Goal: Information Seeking & Learning: Learn about a topic

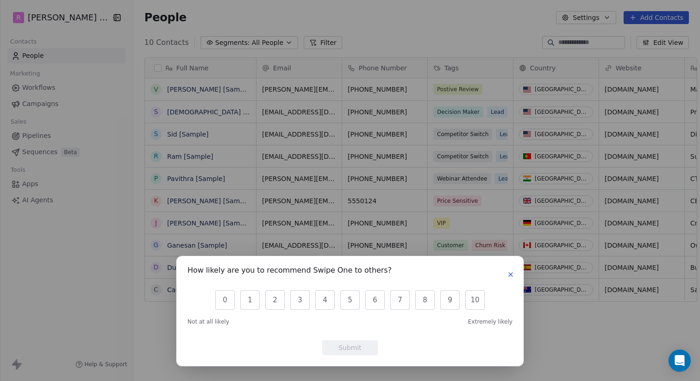
scroll to position [335, 575]
click at [512, 275] on icon "button" at bounding box center [511, 275] width 4 height 4
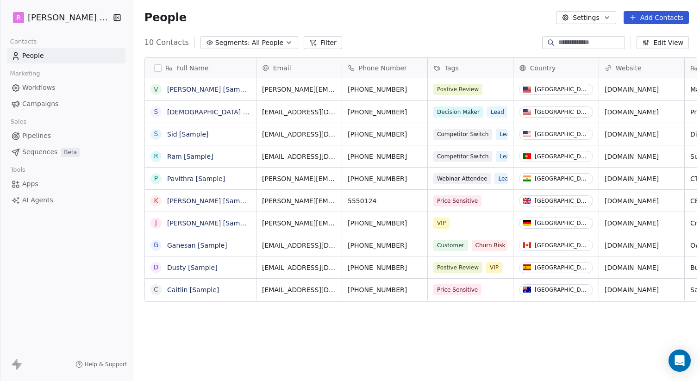
click at [101, 364] on span "Help & Support" at bounding box center [106, 364] width 43 height 7
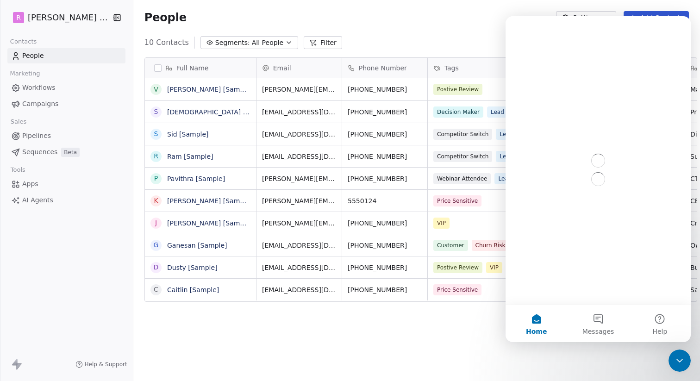
scroll to position [0, 0]
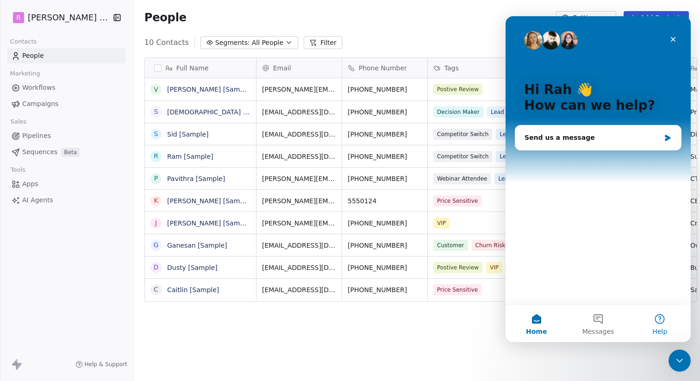
click at [659, 317] on button "Help" at bounding box center [660, 323] width 62 height 37
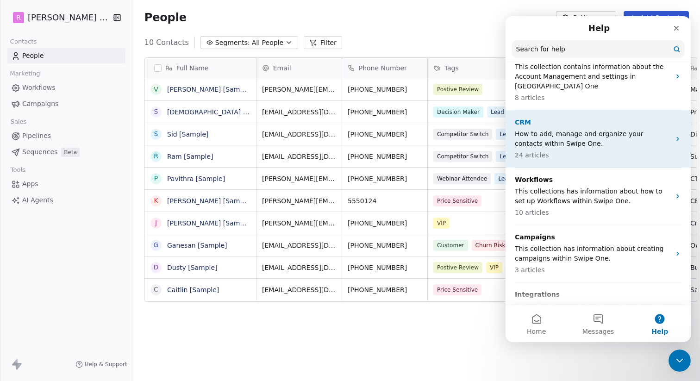
scroll to position [244, 0]
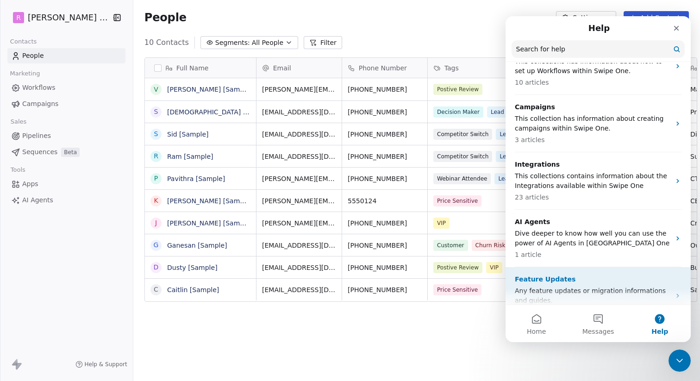
click at [614, 286] on p "Any feature updates or migration informations and guides." at bounding box center [593, 295] width 156 height 19
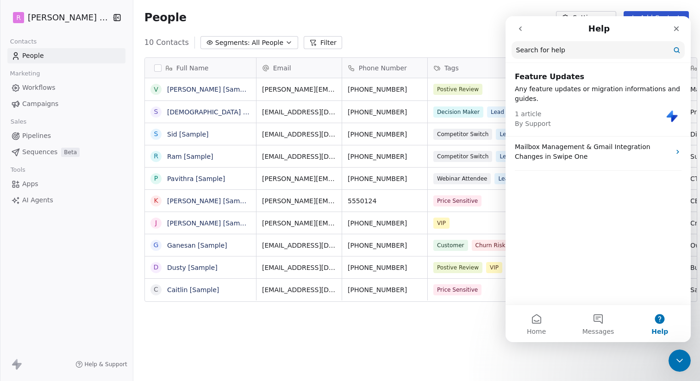
click at [526, 116] on p "1 article By Support" at bounding box center [533, 118] width 36 height 19
click at [530, 83] on header "Feature Updates Any feature updates or migration informations and guides. 1 art…" at bounding box center [598, 100] width 185 height 73
click at [672, 115] on img "Intercom messenger" at bounding box center [672, 116] width 13 height 13
click at [522, 122] on span "By Support" at bounding box center [533, 123] width 36 height 7
click at [524, 107] on div "1 article By Support" at bounding box center [598, 116] width 167 height 25
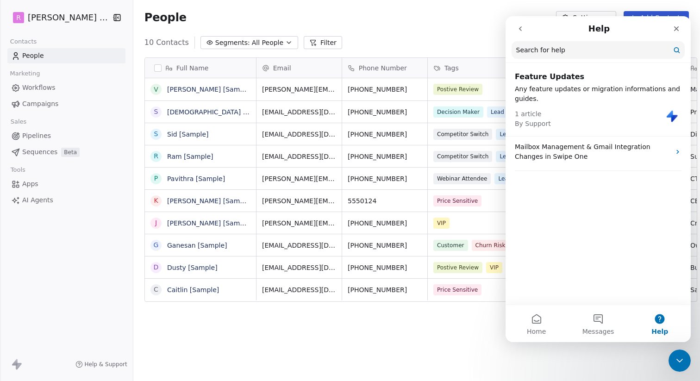
click at [525, 85] on p "Any feature updates or migration informations and guides." at bounding box center [598, 93] width 167 height 19
click at [525, 79] on h2 "Feature Updates" at bounding box center [598, 76] width 167 height 11
click at [517, 28] on icon "go back" at bounding box center [520, 28] width 7 height 7
